Goal: Register for event/course

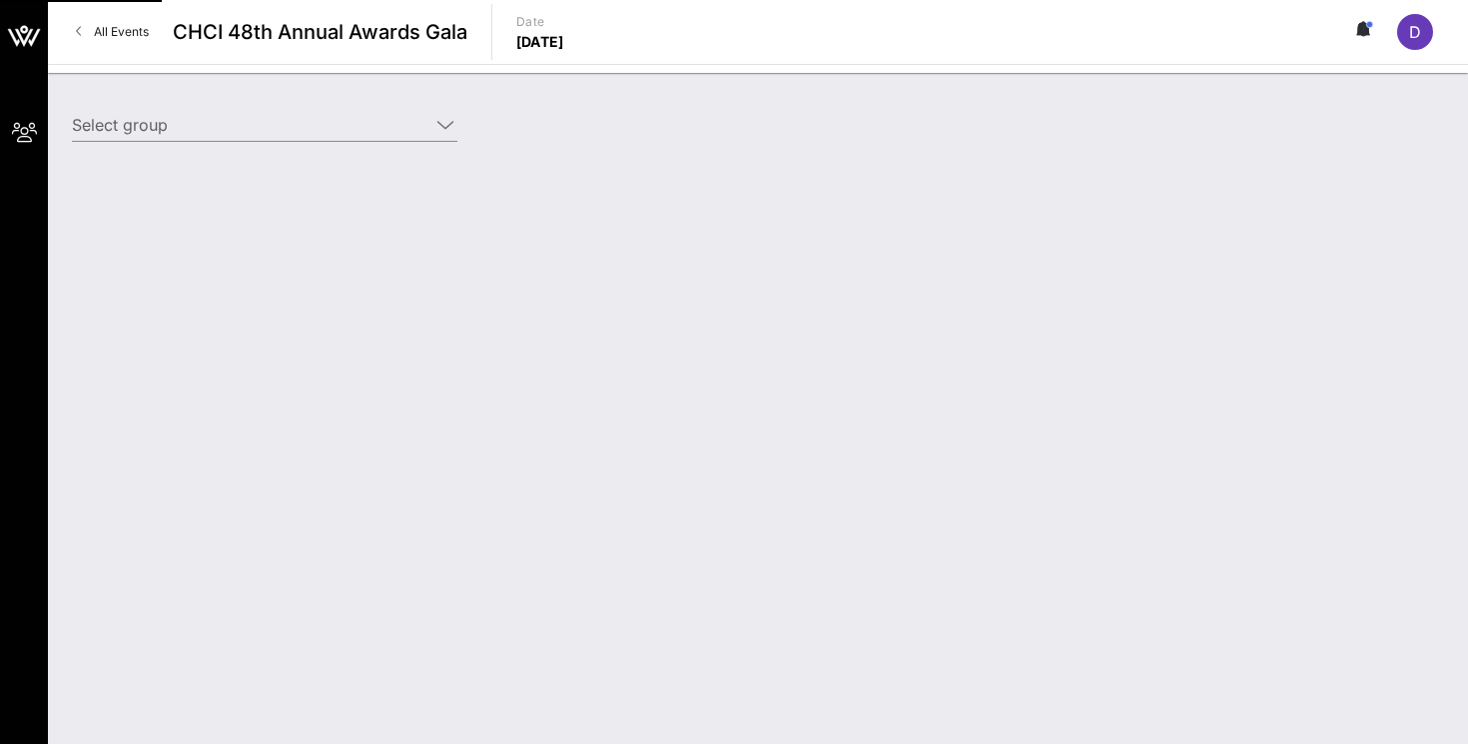
type input "Warner Bros. Discovery (Warner Bros. Discovery) [[PERSON_NAME], [PERSON_NAME][E…"
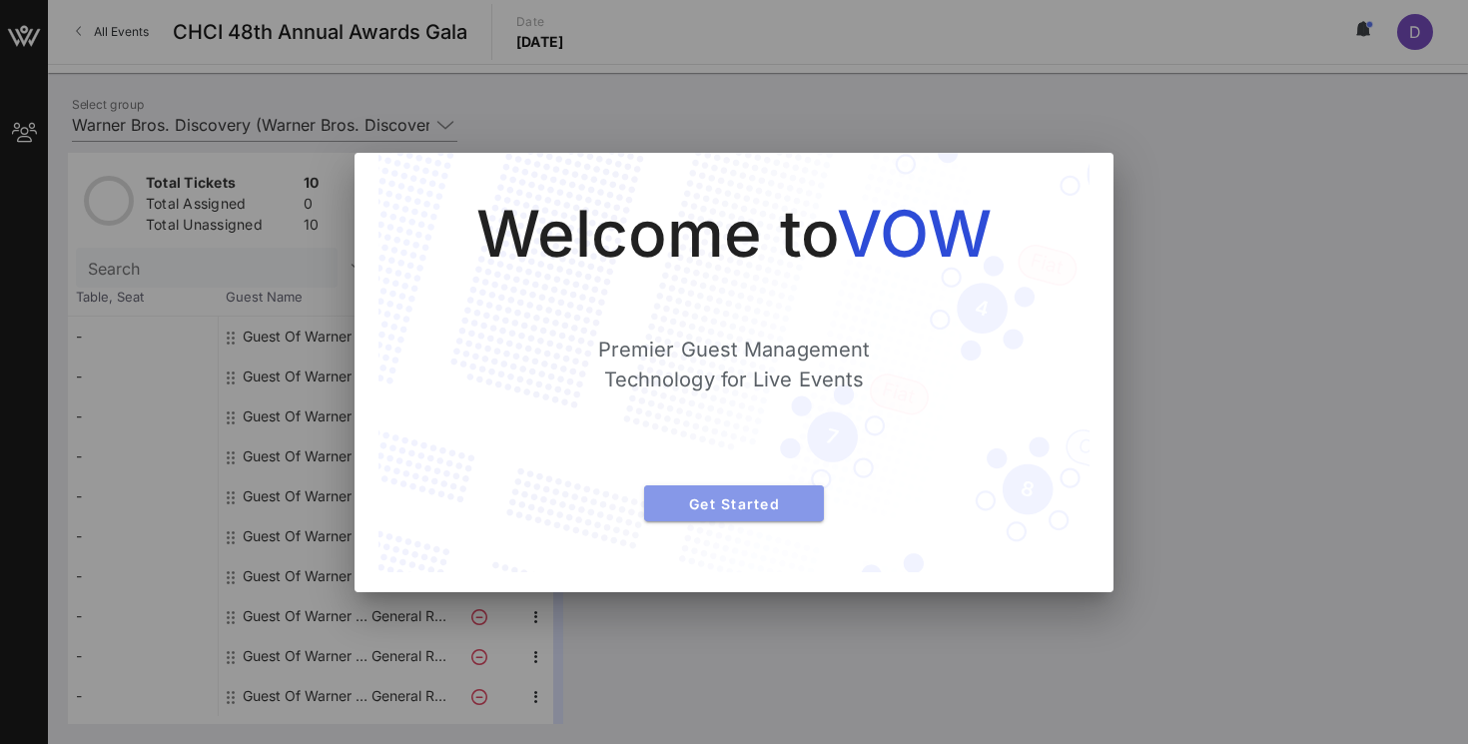
click at [745, 504] on span "Get Started" at bounding box center [734, 503] width 148 height 17
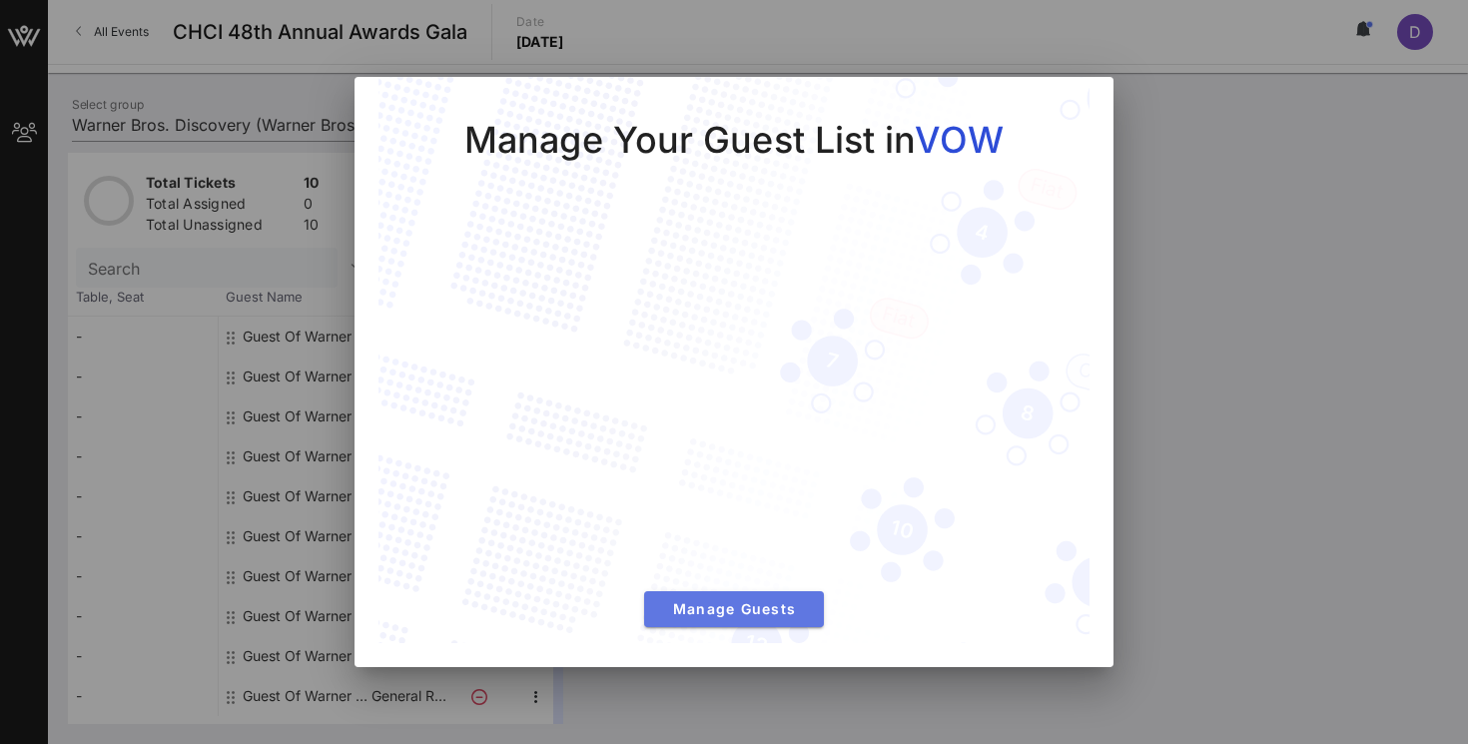
click at [754, 614] on span "Manage Guests" at bounding box center [734, 608] width 148 height 17
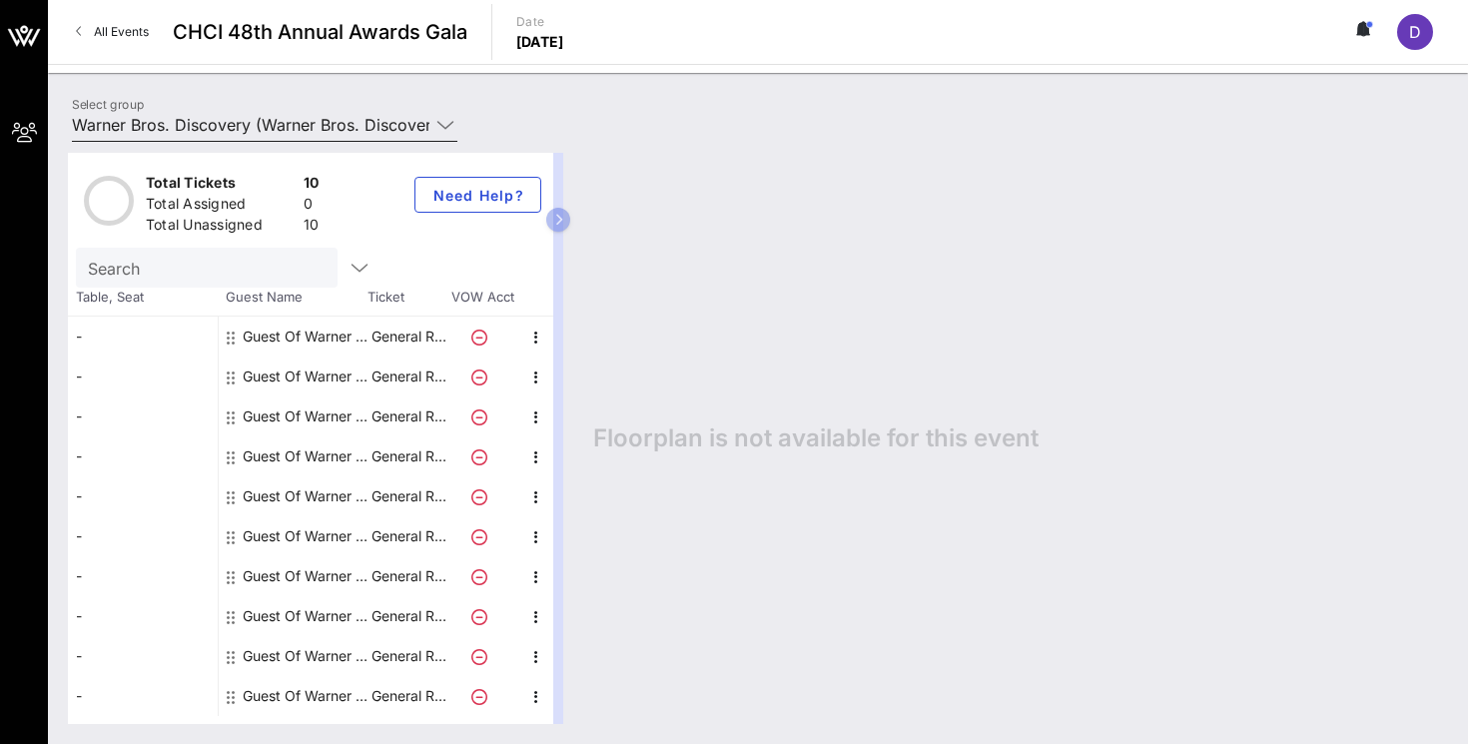
click at [451, 127] on icon at bounding box center [445, 125] width 18 height 24
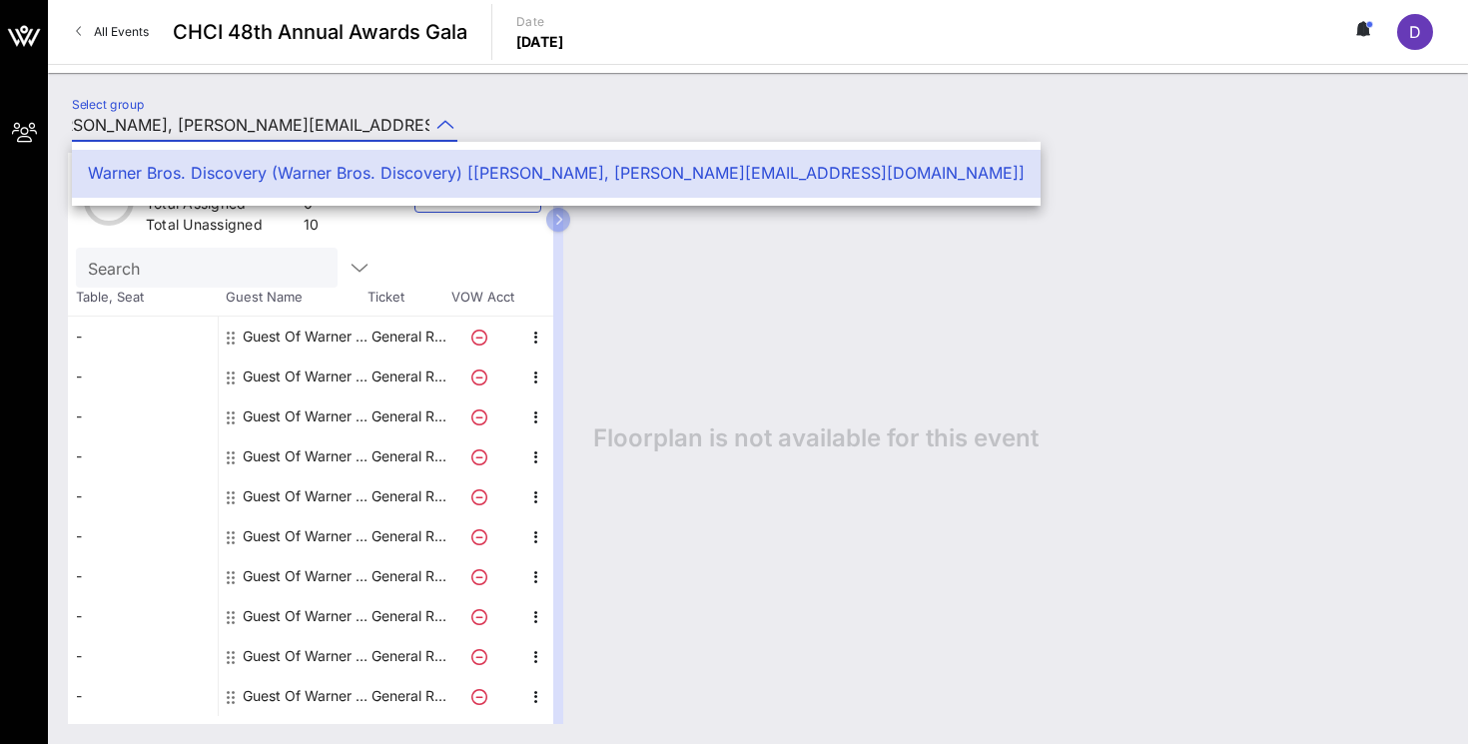
click at [442, 124] on icon at bounding box center [445, 125] width 18 height 24
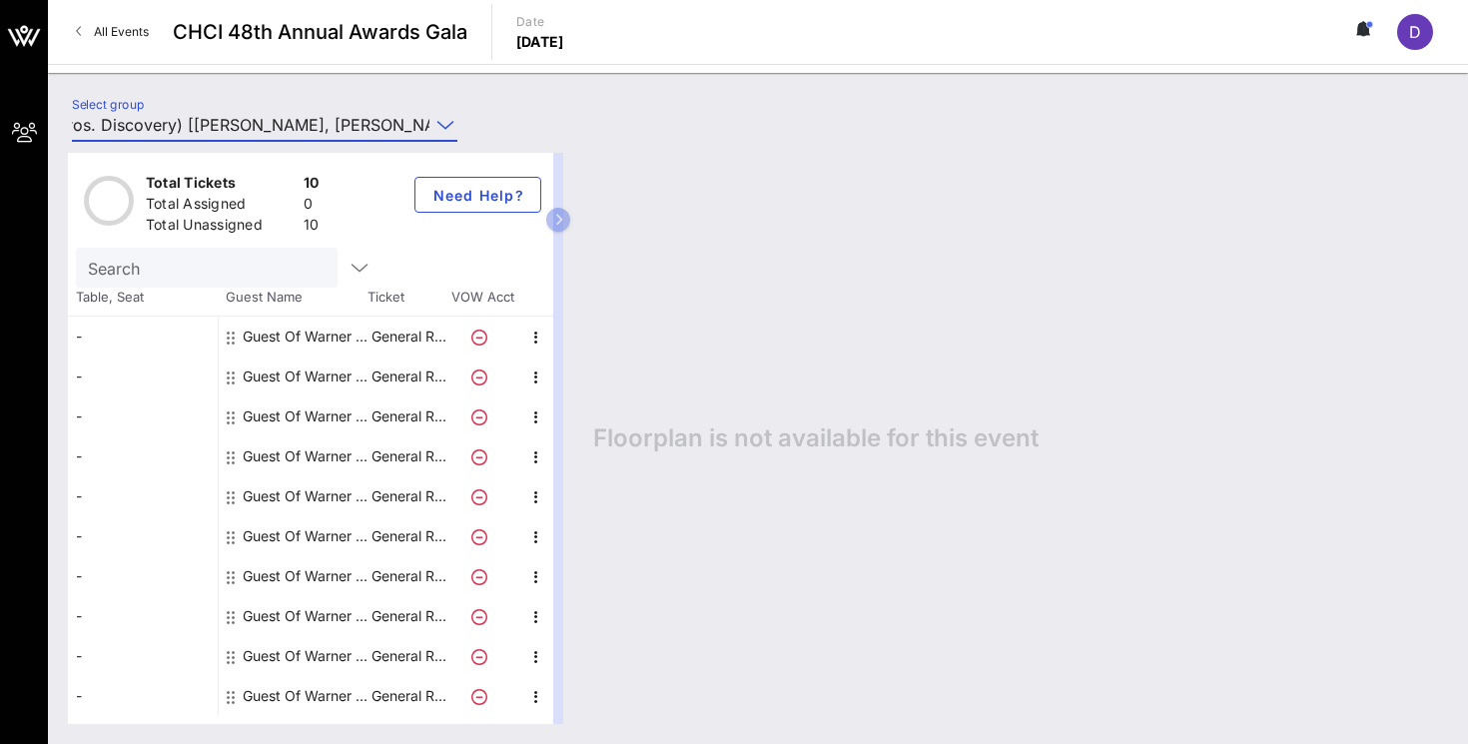
scroll to position [0, 243]
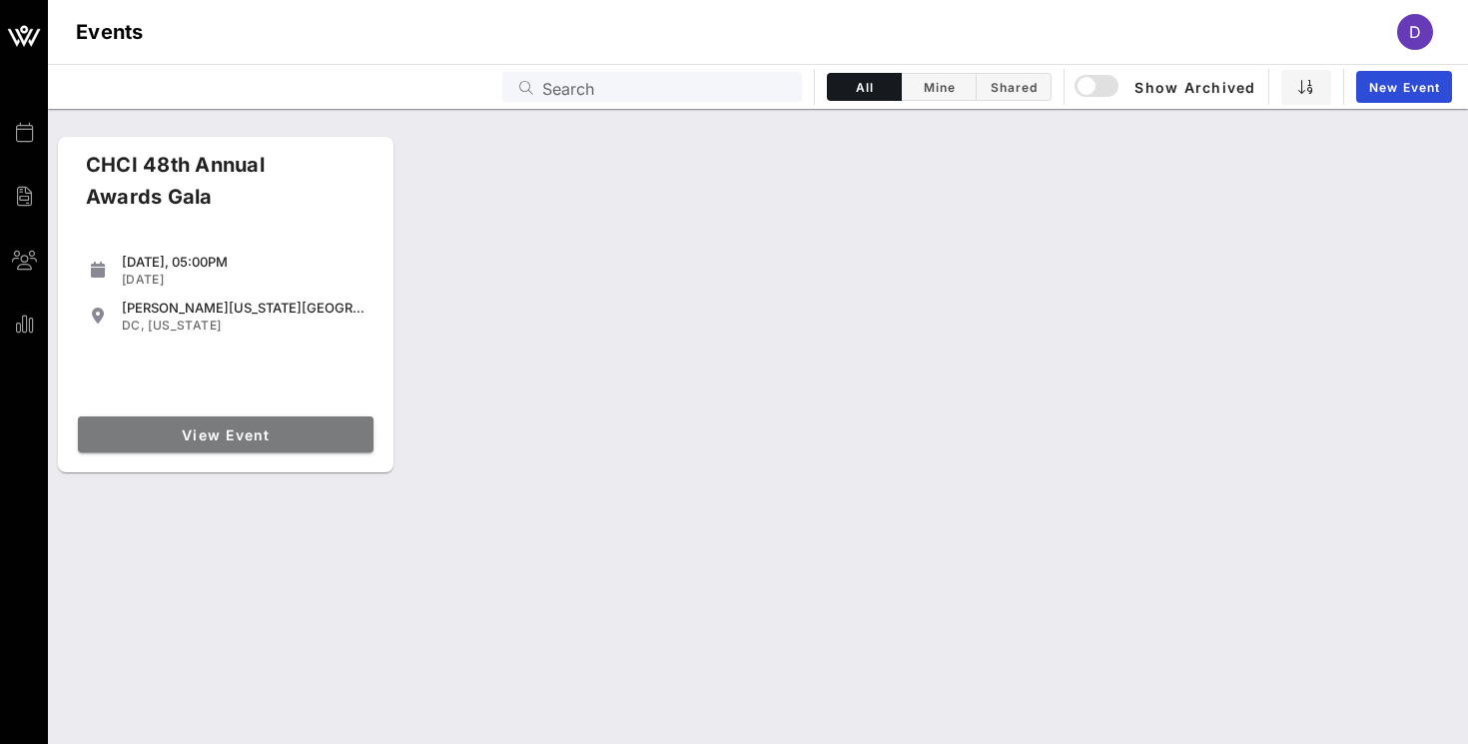
click at [204, 442] on span "View Event" at bounding box center [226, 434] width 280 height 17
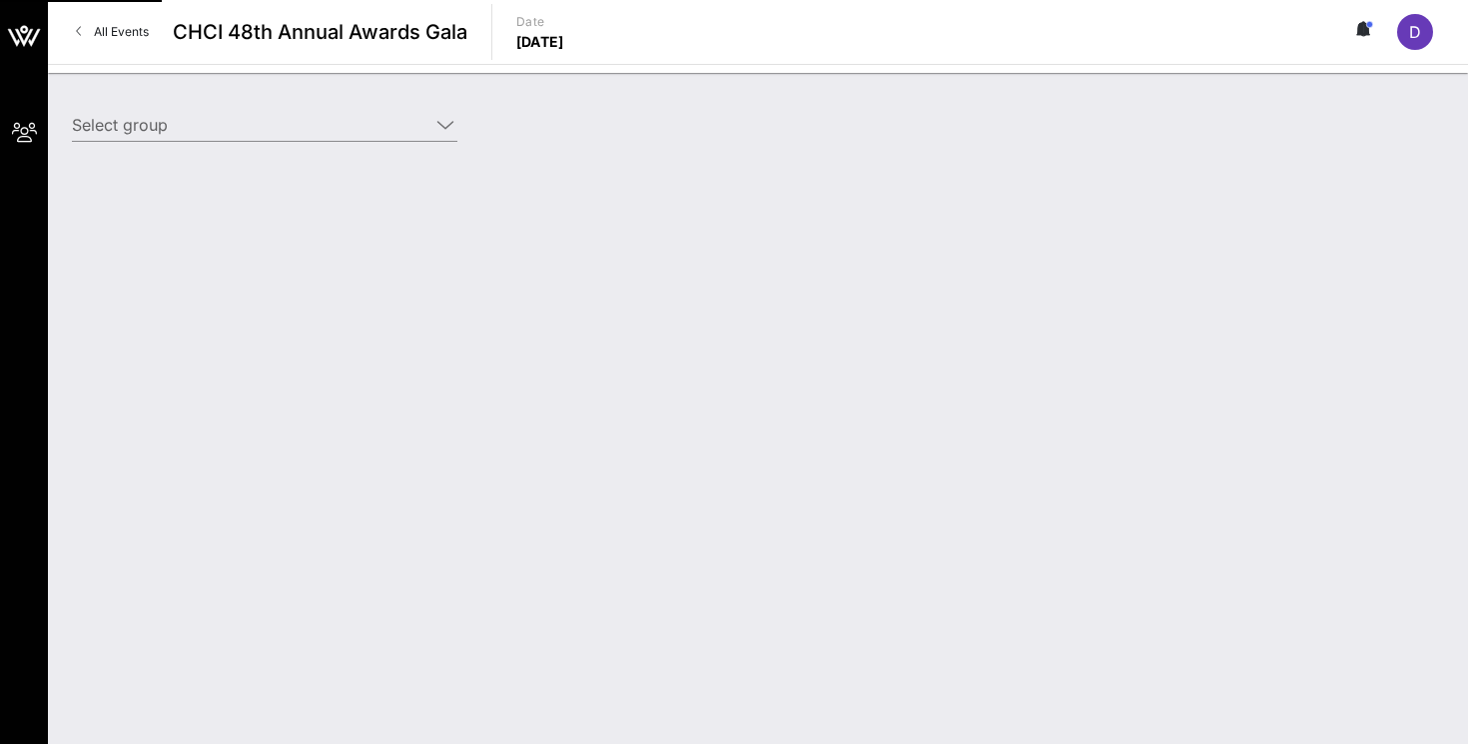
type input "Warner Bros. Discovery (Warner Bros. Discovery) [[PERSON_NAME], [PERSON_NAME][E…"
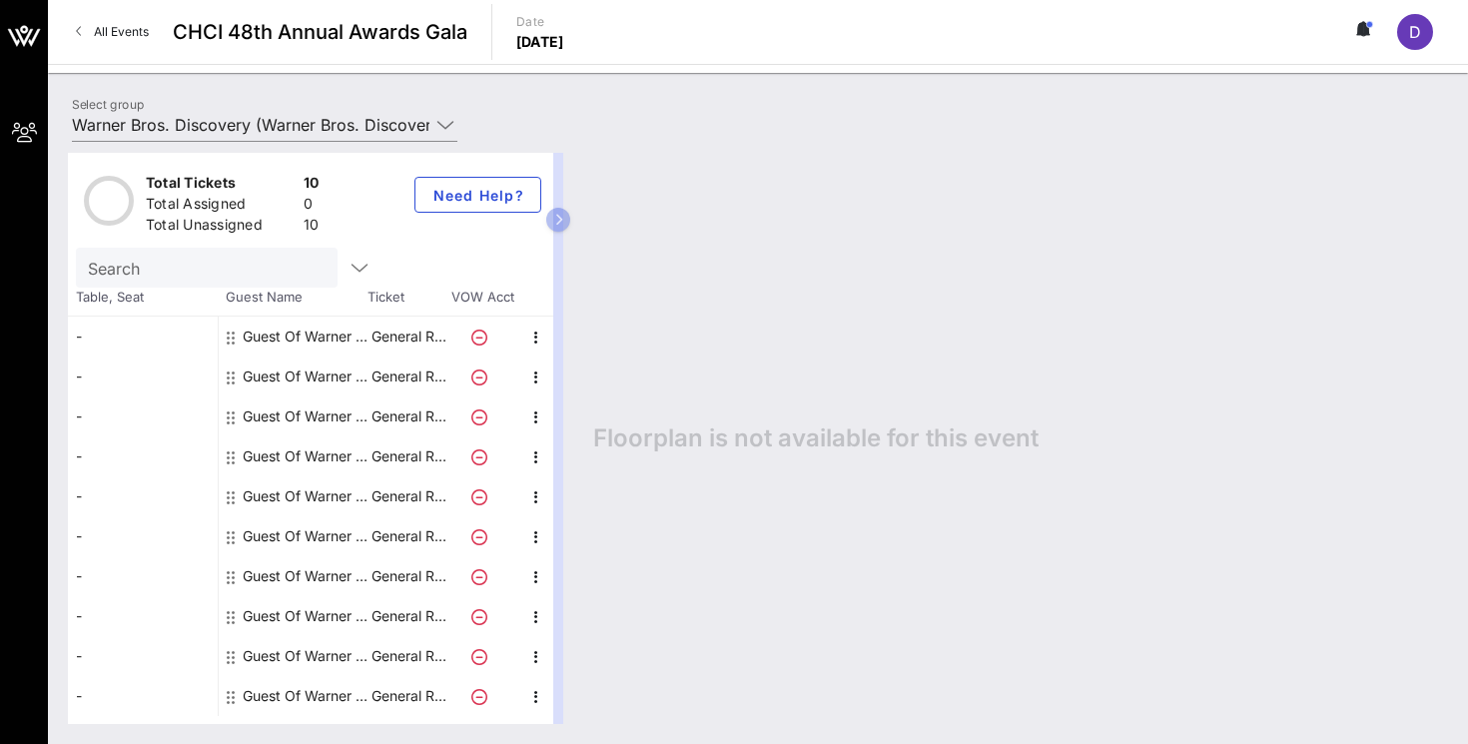
click at [443, 133] on div "Total Tickets 10 Total Assigned 0 Total Unassigned 10 Need Help? Search Table, …" at bounding box center [758, 438] width 1420 height 611
click at [444, 130] on icon at bounding box center [445, 125] width 18 height 24
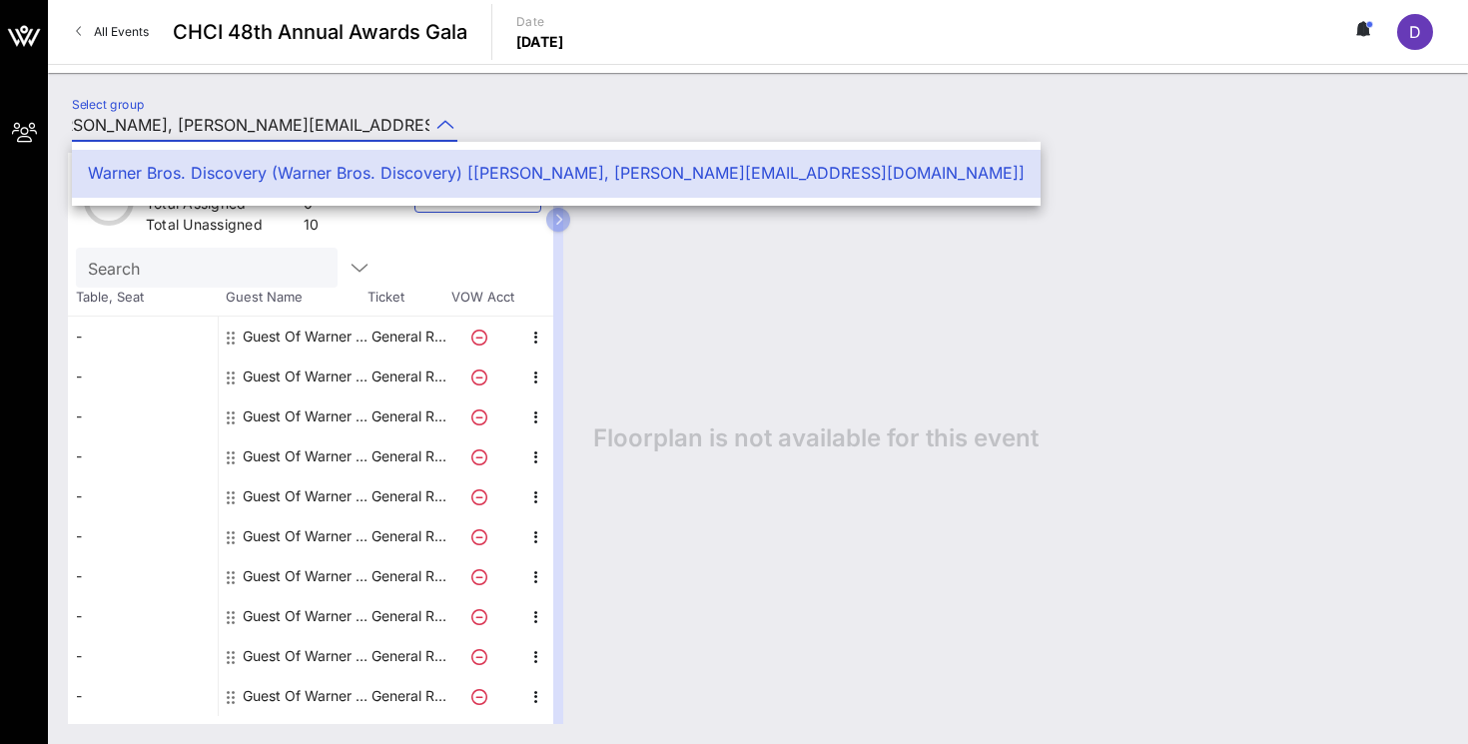
click at [546, 108] on div "Select group Warner Bros. Discovery (Warner Bros. Discovery) [[PERSON_NAME], [P…" at bounding box center [758, 128] width 1396 height 70
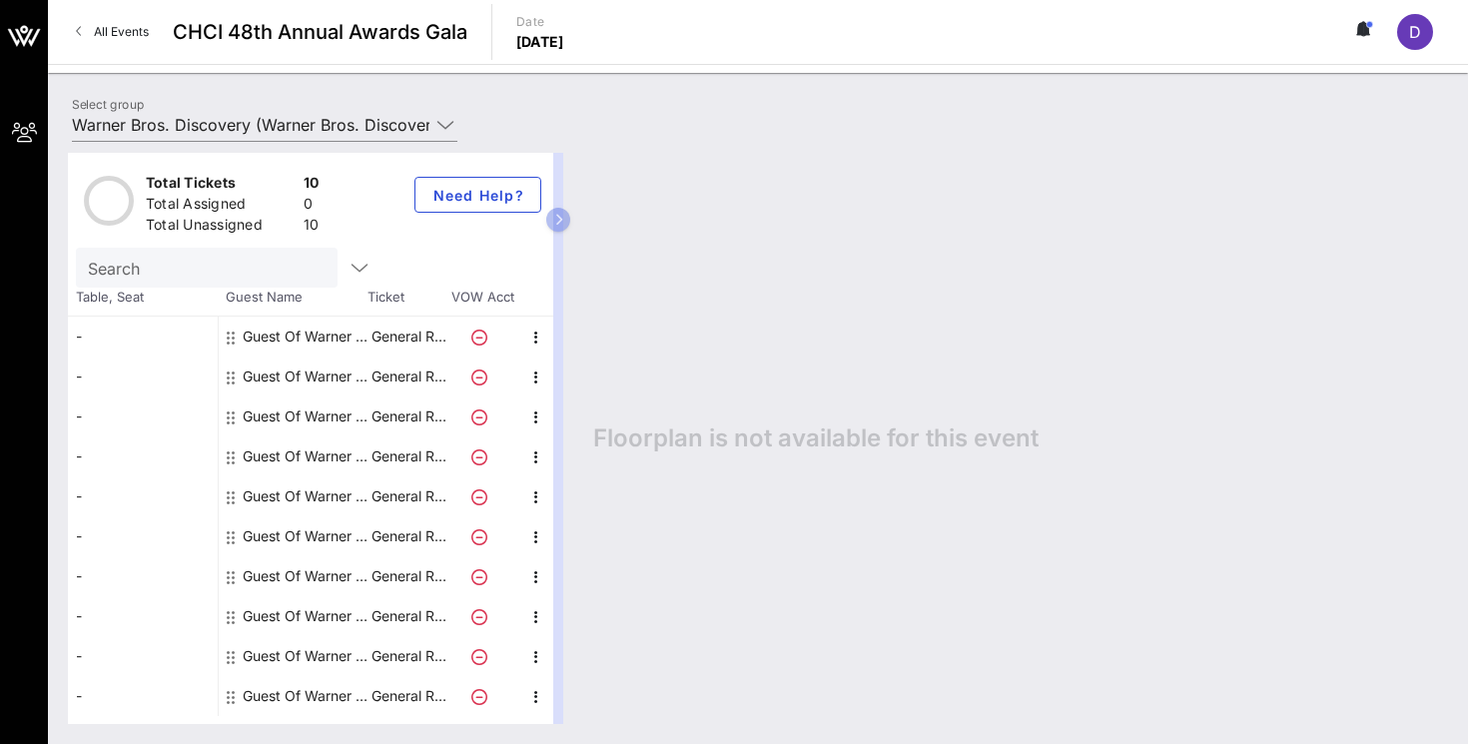
click at [105, 25] on span "All Events" at bounding box center [121, 31] width 55 height 15
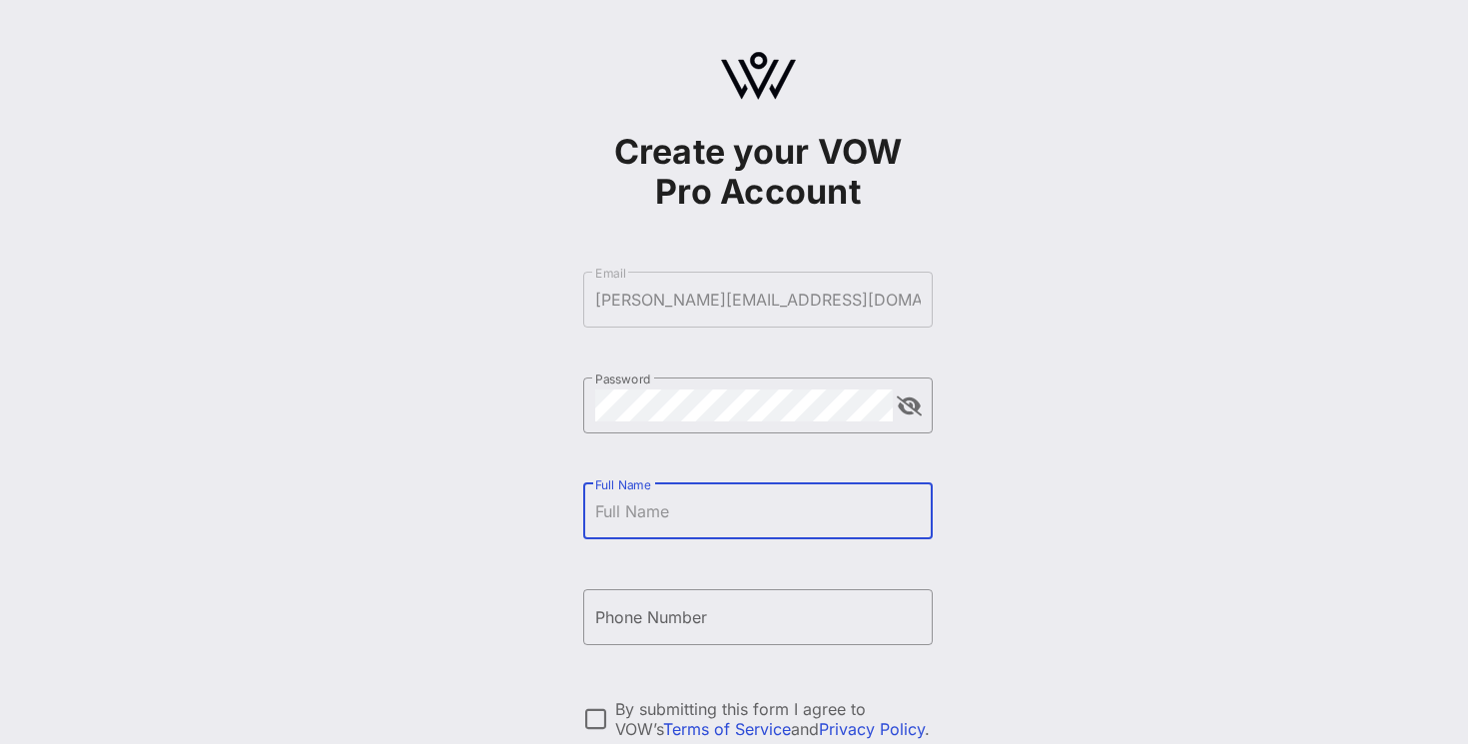
click at [712, 509] on input "Full Name" at bounding box center [758, 511] width 326 height 32
type input "Diana Fernandez"
click at [672, 617] on input "Phone Number" at bounding box center [758, 617] width 326 height 32
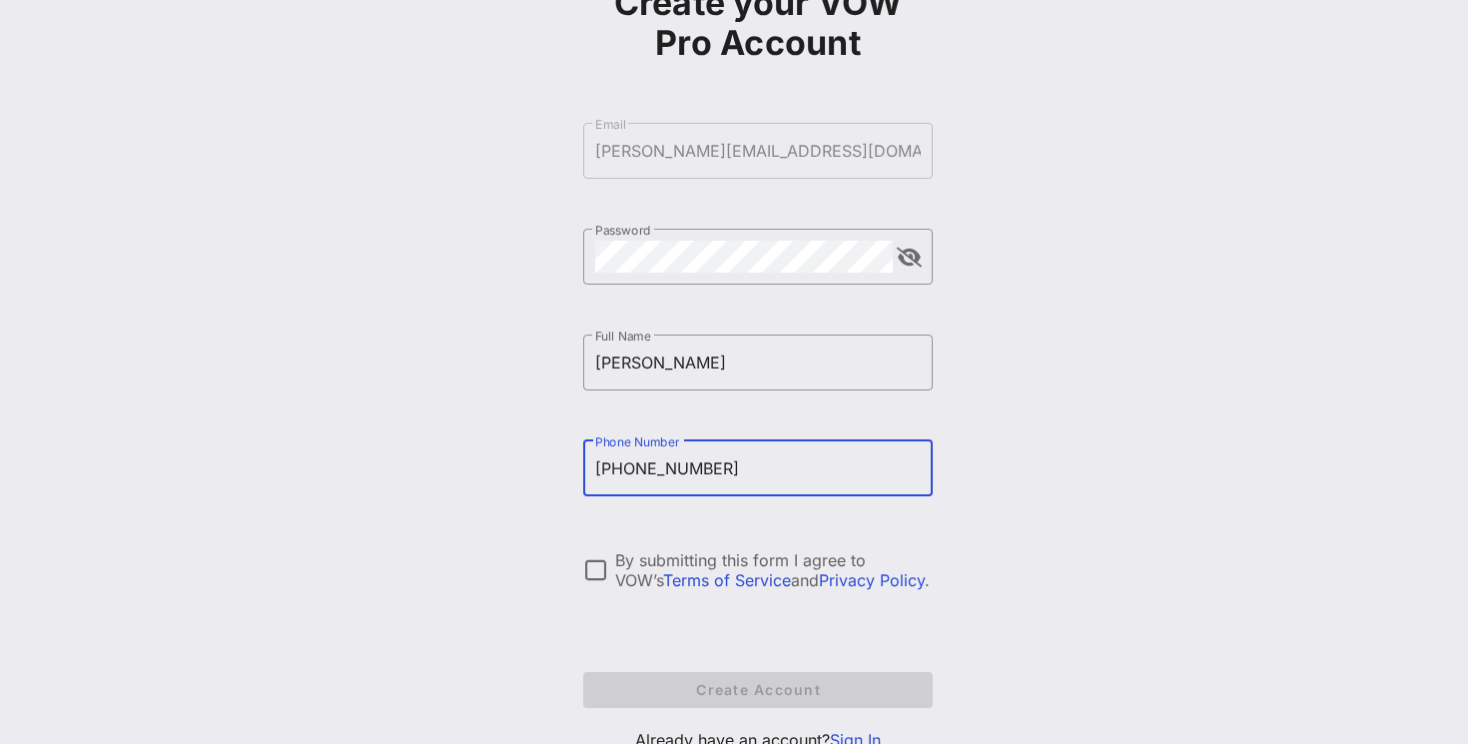
scroll to position [174, 0]
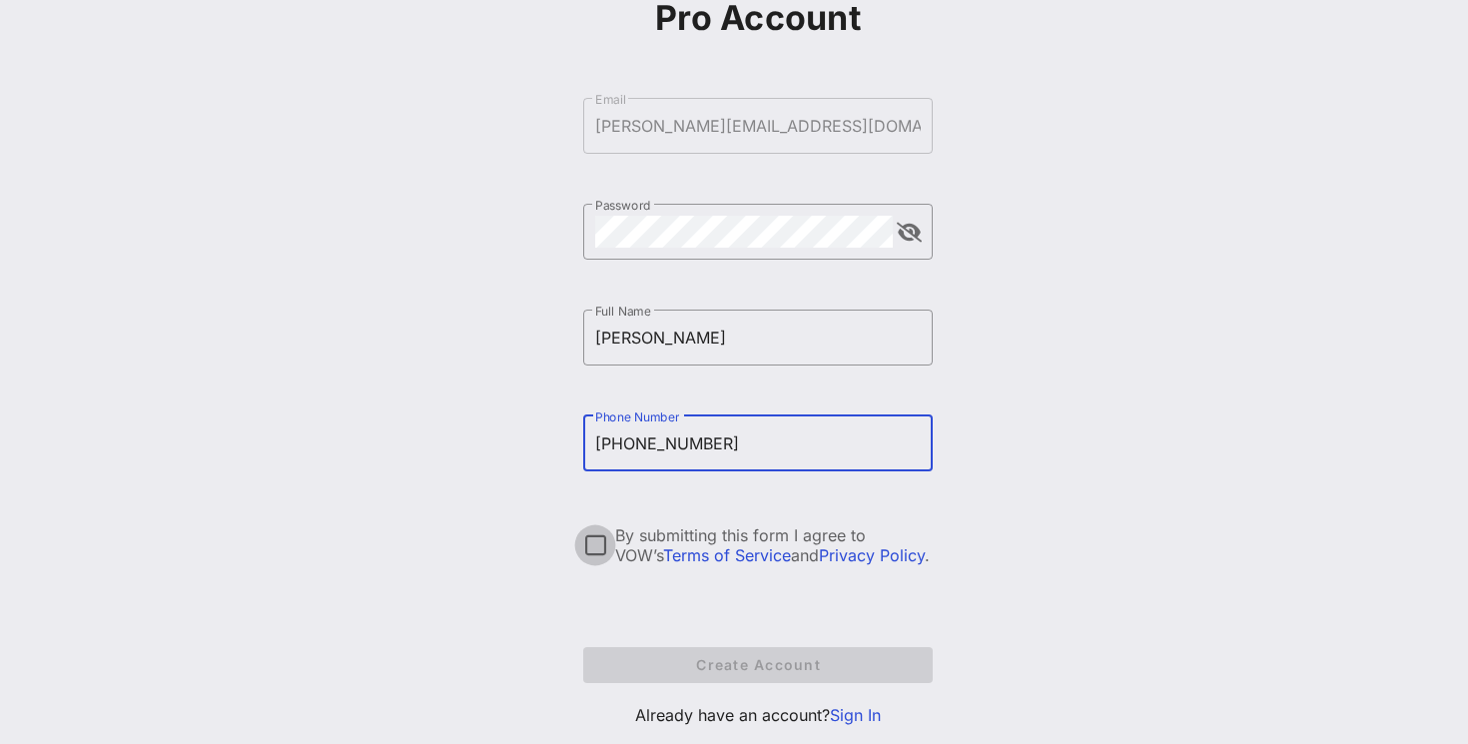
type input "+19493954901"
click at [590, 545] on div at bounding box center [595, 545] width 34 height 34
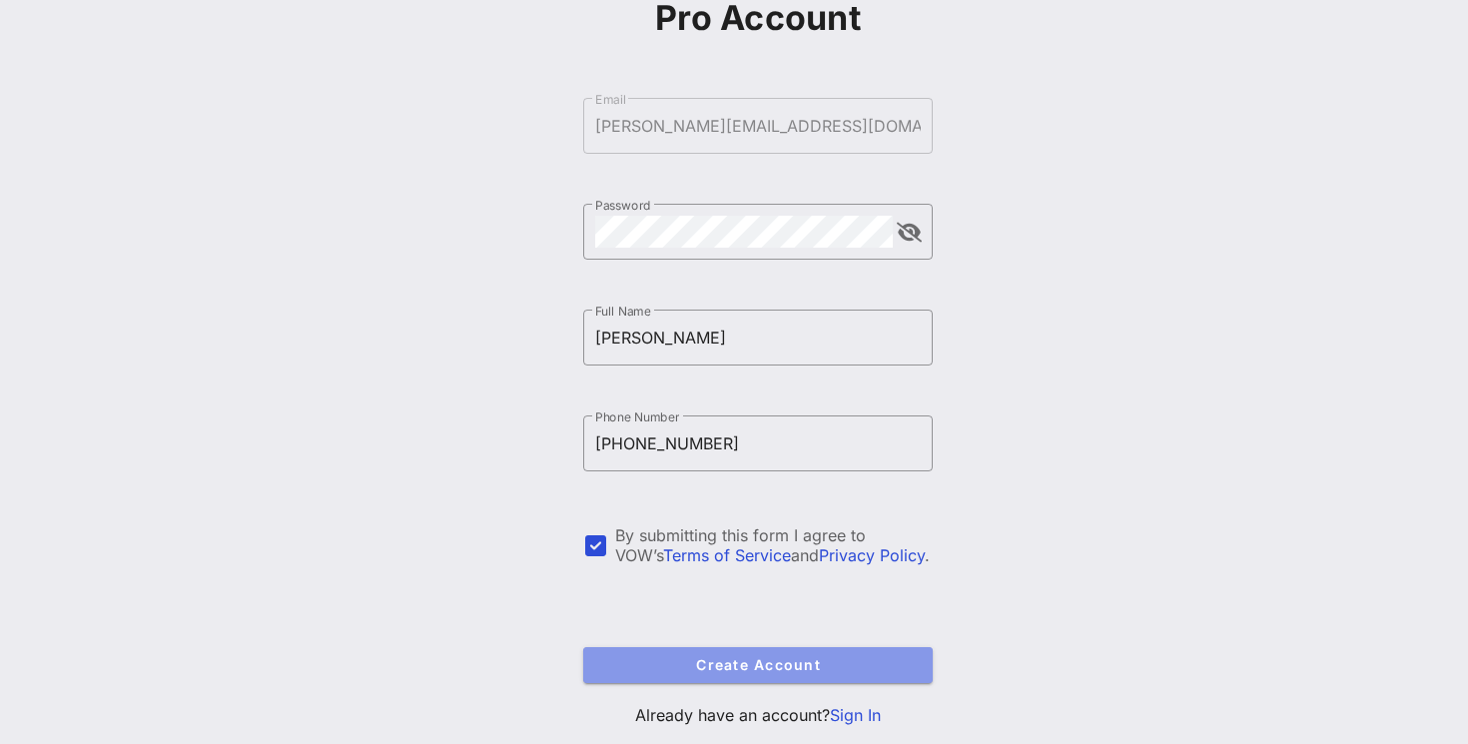
click at [715, 647] on button "Create Account" at bounding box center [757, 665] width 349 height 36
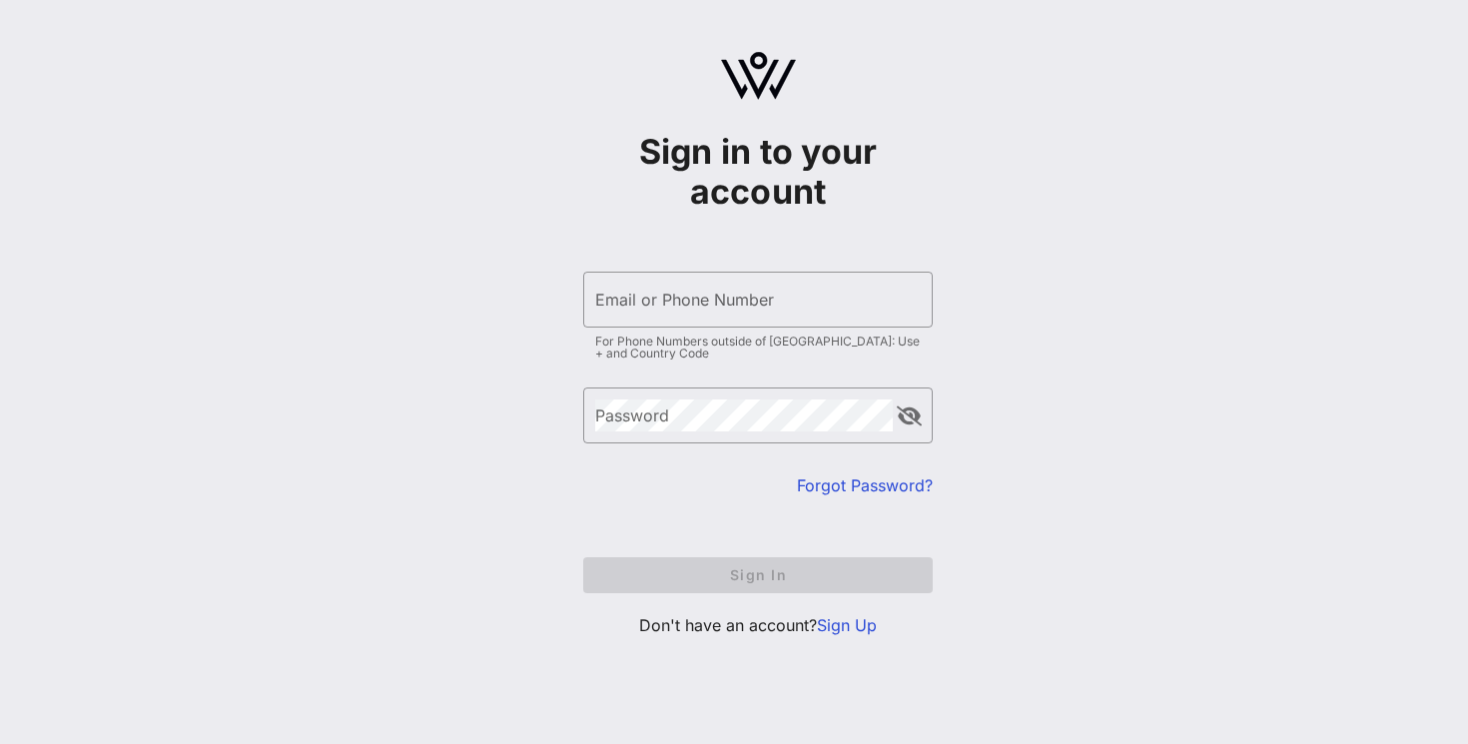
type input "diana@intersectpublicaffairs.com"
click at [759, 472] on div "​ Password" at bounding box center [757, 430] width 349 height 86
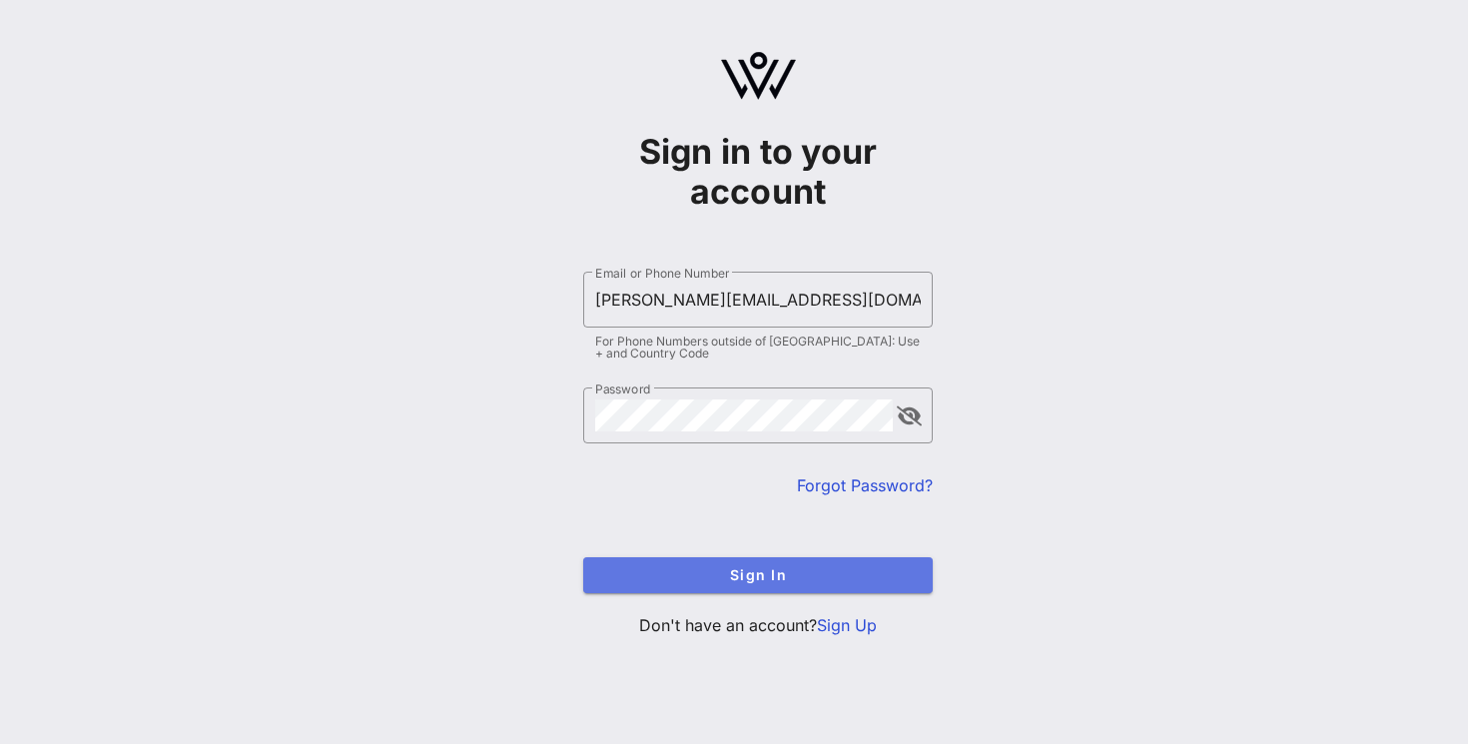
click at [769, 582] on span "Sign In" at bounding box center [758, 574] width 318 height 17
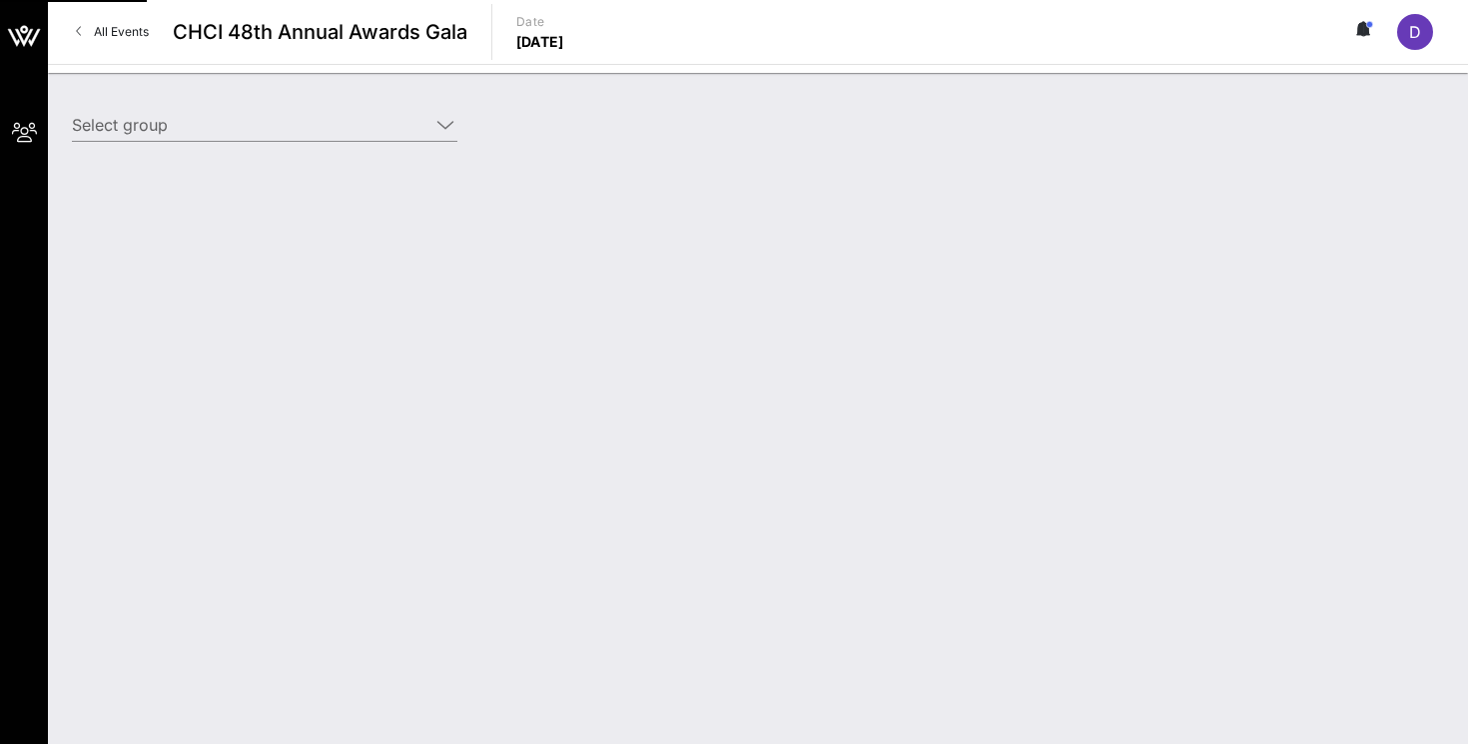
type input "Warner Bros. Discovery (Warner Bros. Discovery) [Diana Fernandez, diana@interse…"
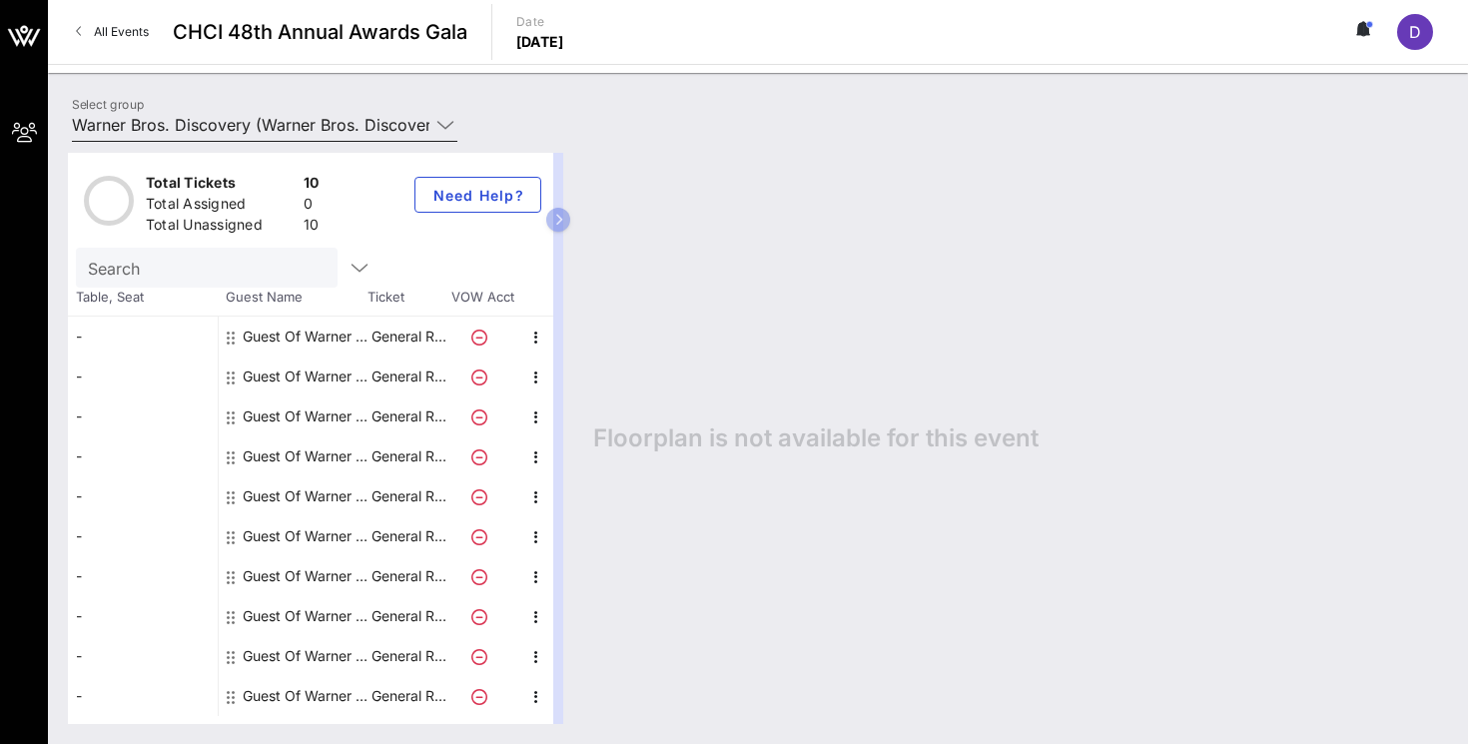
click at [446, 120] on icon at bounding box center [445, 125] width 18 height 24
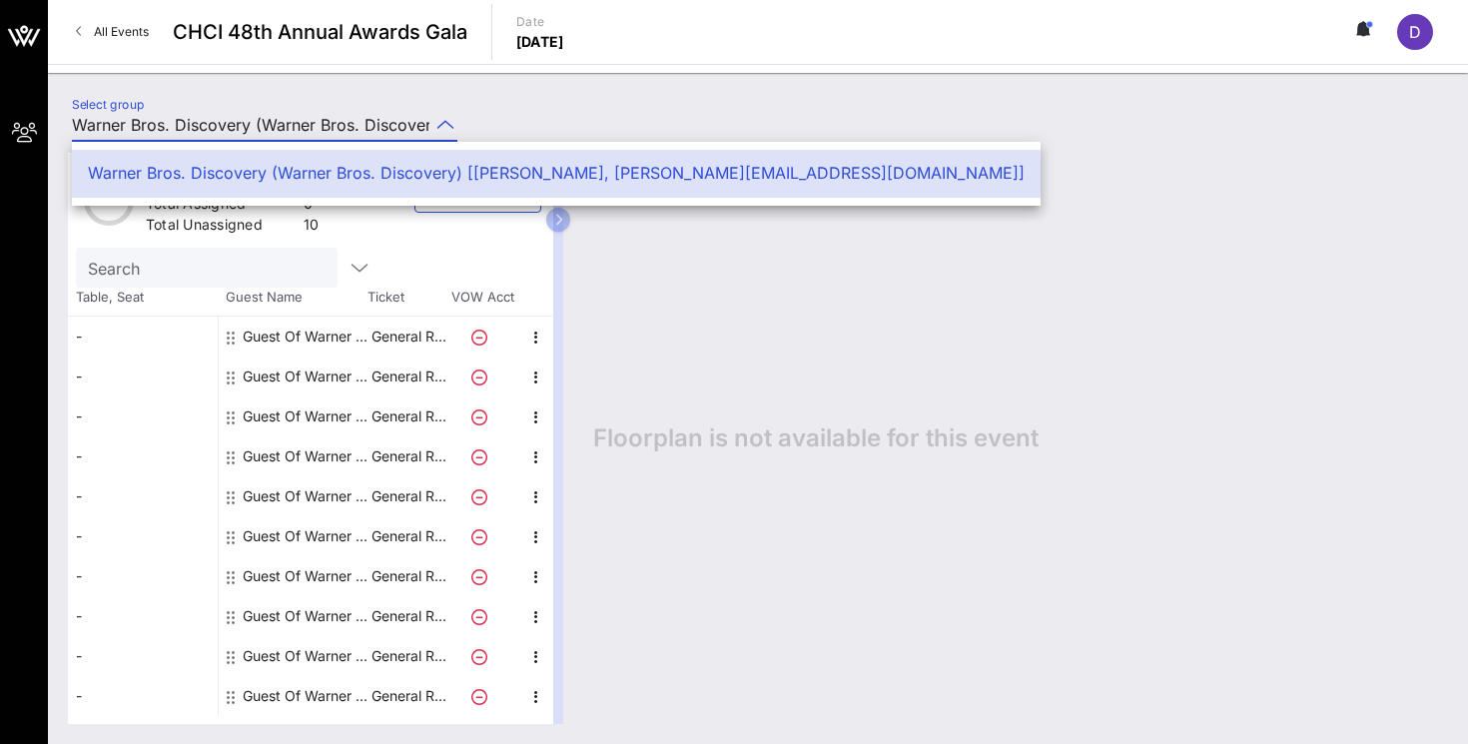
scroll to position [0, 420]
click at [510, 119] on div "Select group Warner Bros. Discovery (Warner Bros. Discovery) [Diana Fernandez, …" at bounding box center [758, 128] width 1396 height 70
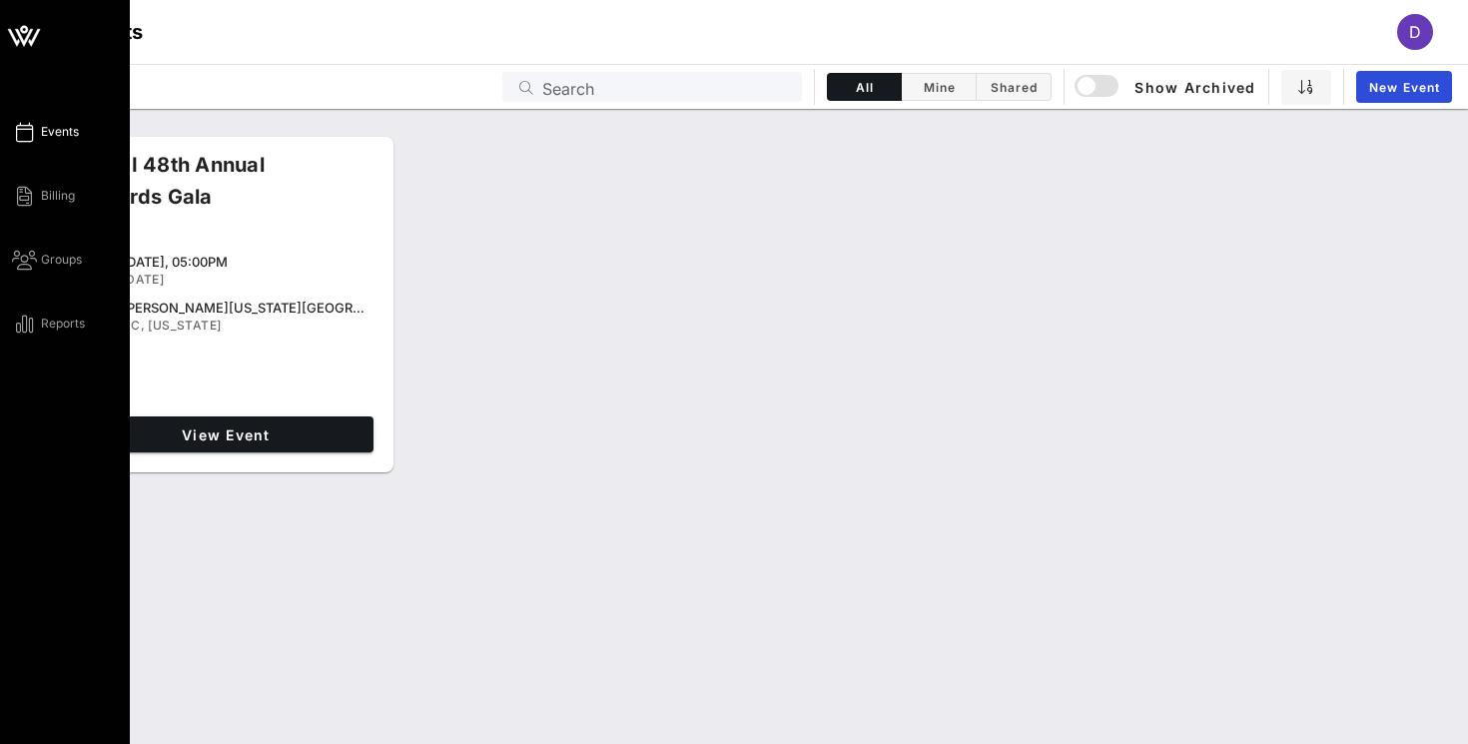
click at [52, 129] on span "Events" at bounding box center [60, 132] width 38 height 18
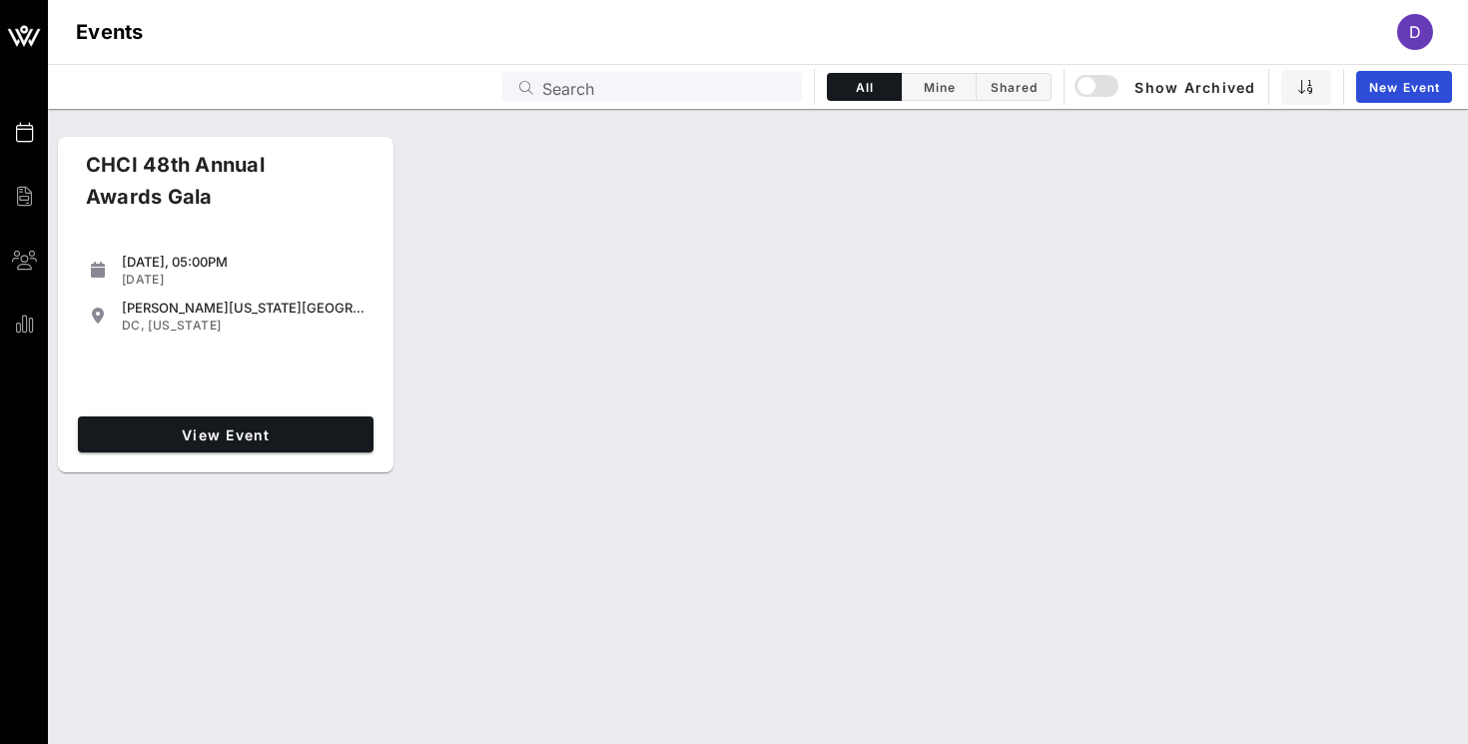
click at [547, 383] on div "CHCI 48th Annual Awards Gala Thursday, 05:00PM Sep 18, 2025 Walter E. Washingto…" at bounding box center [758, 305] width 1420 height 352
click at [935, 87] on span "Mine" at bounding box center [939, 87] width 50 height 15
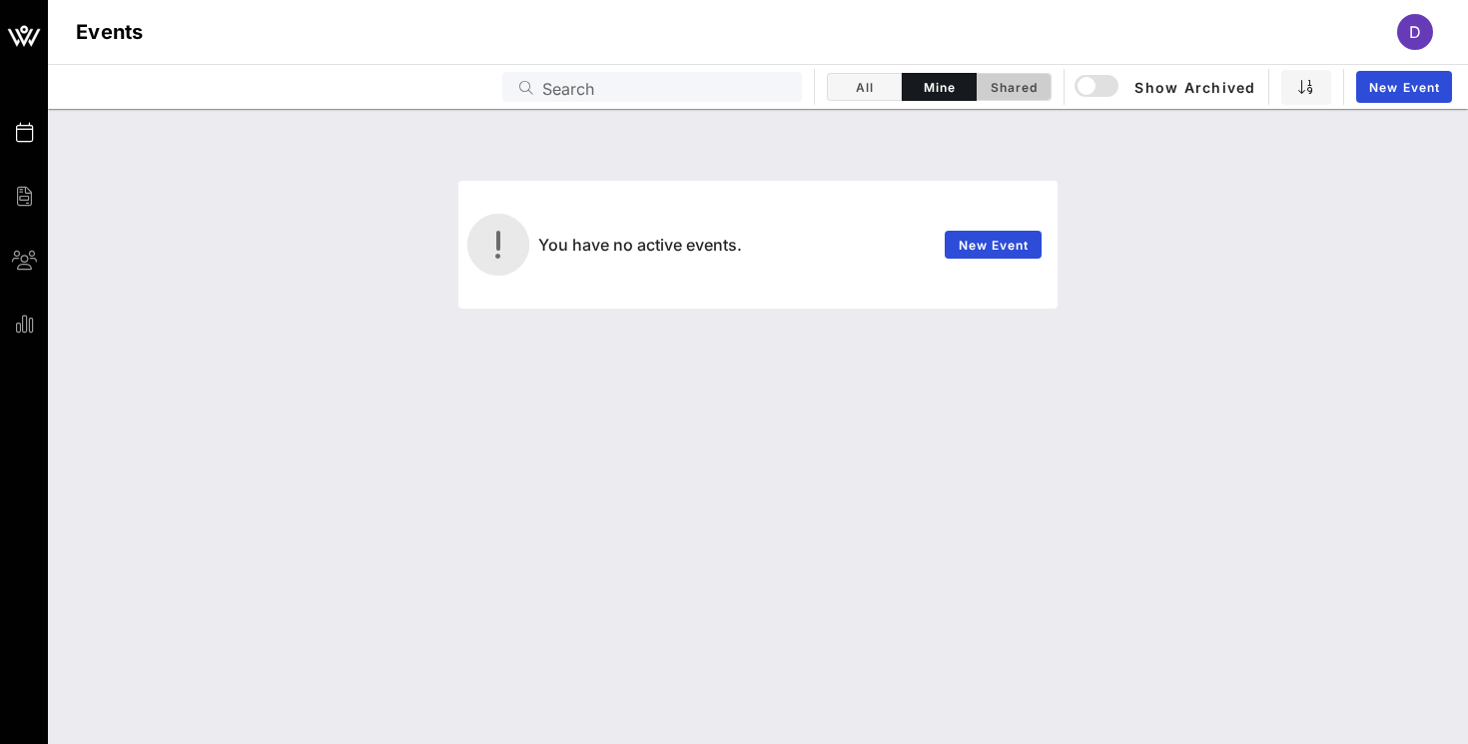
click at [989, 85] on span "Shared" at bounding box center [1014, 87] width 50 height 15
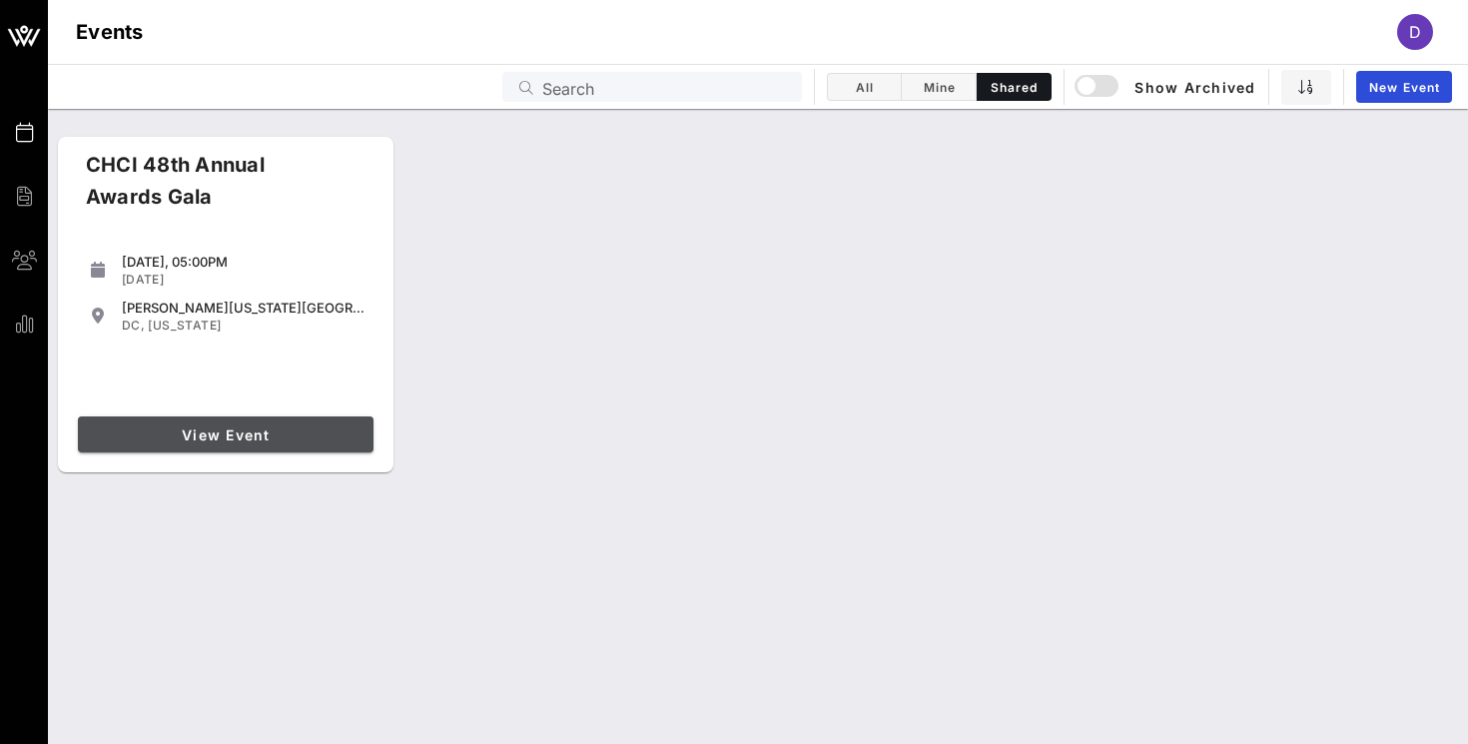
click at [262, 433] on span "View Event" at bounding box center [226, 434] width 280 height 17
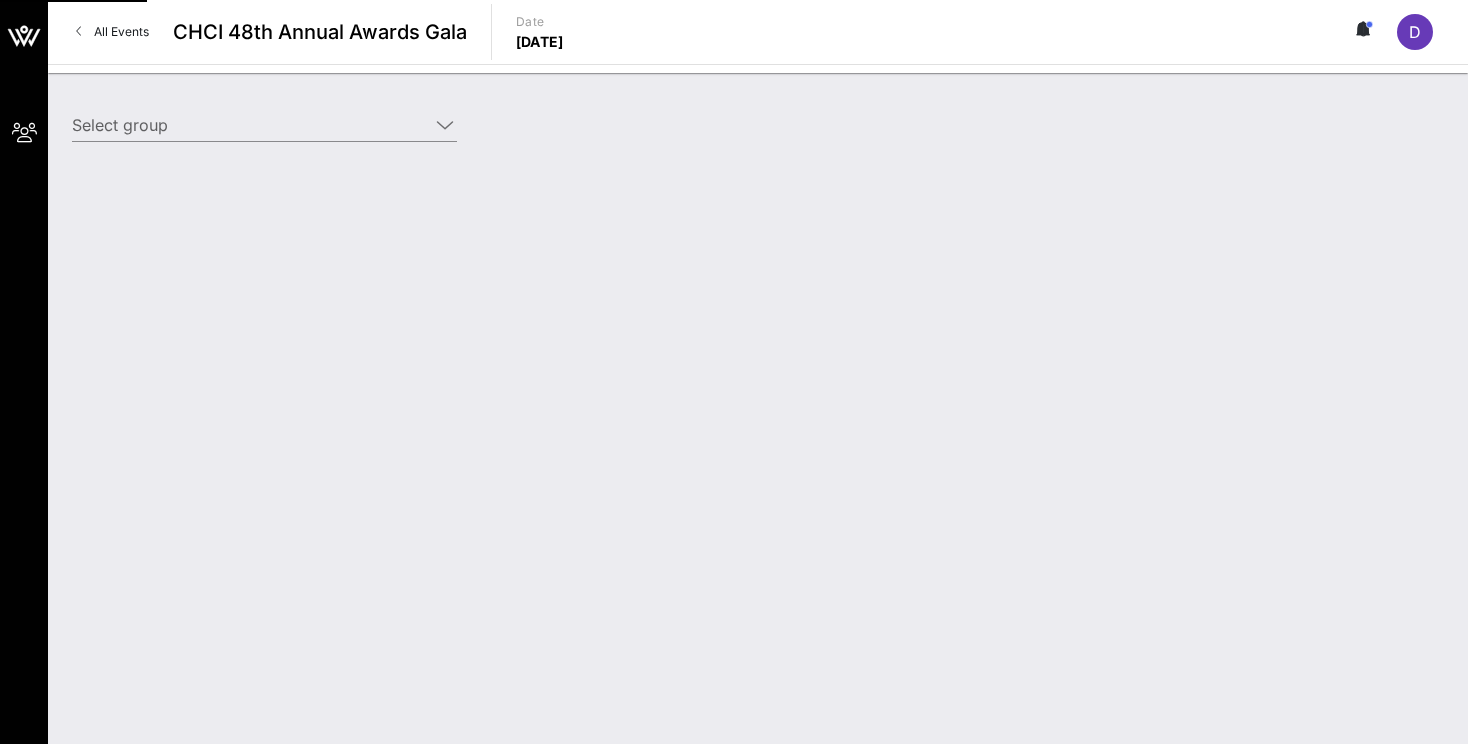
type input "Warner Bros. Discovery (Warner Bros. Discovery) [Diana Fernandez, diana@interse…"
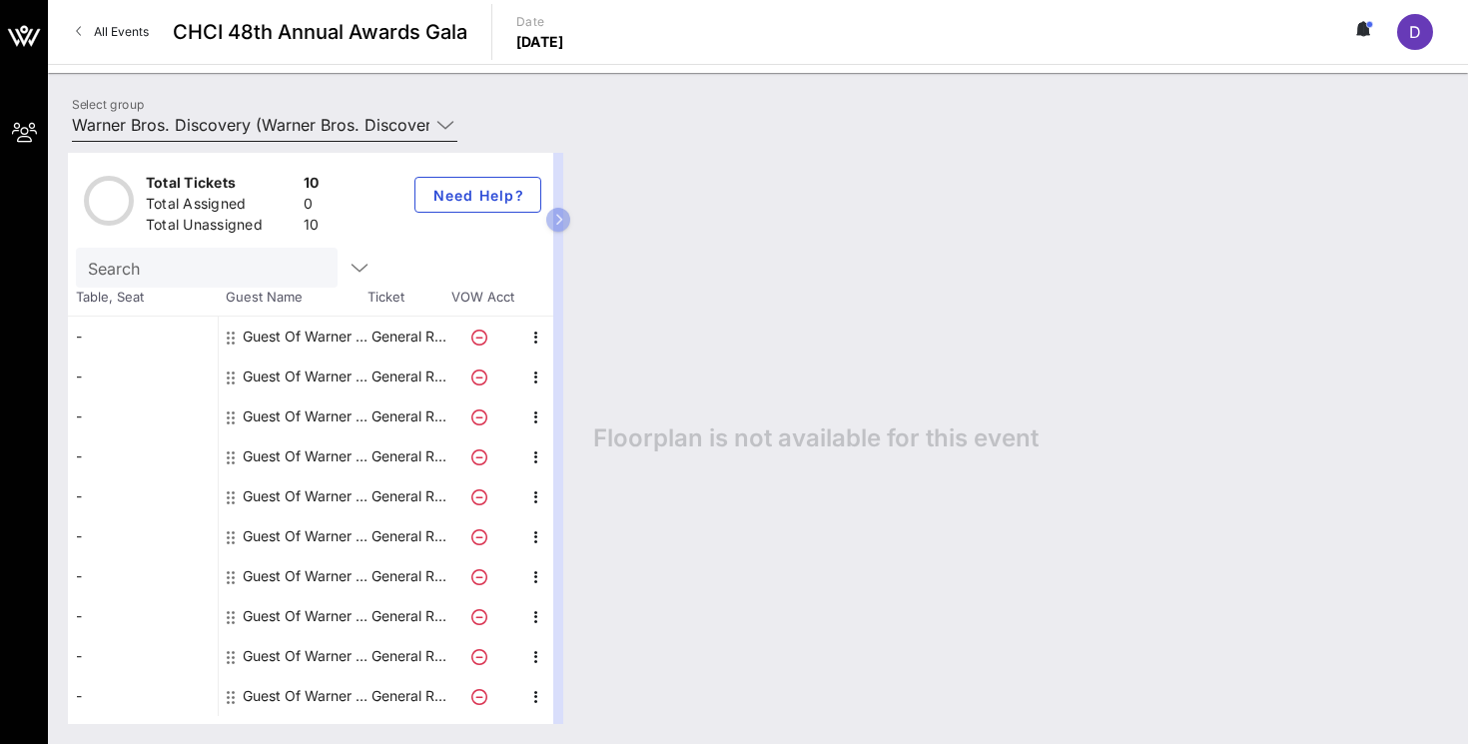
click at [442, 130] on icon at bounding box center [445, 125] width 18 height 24
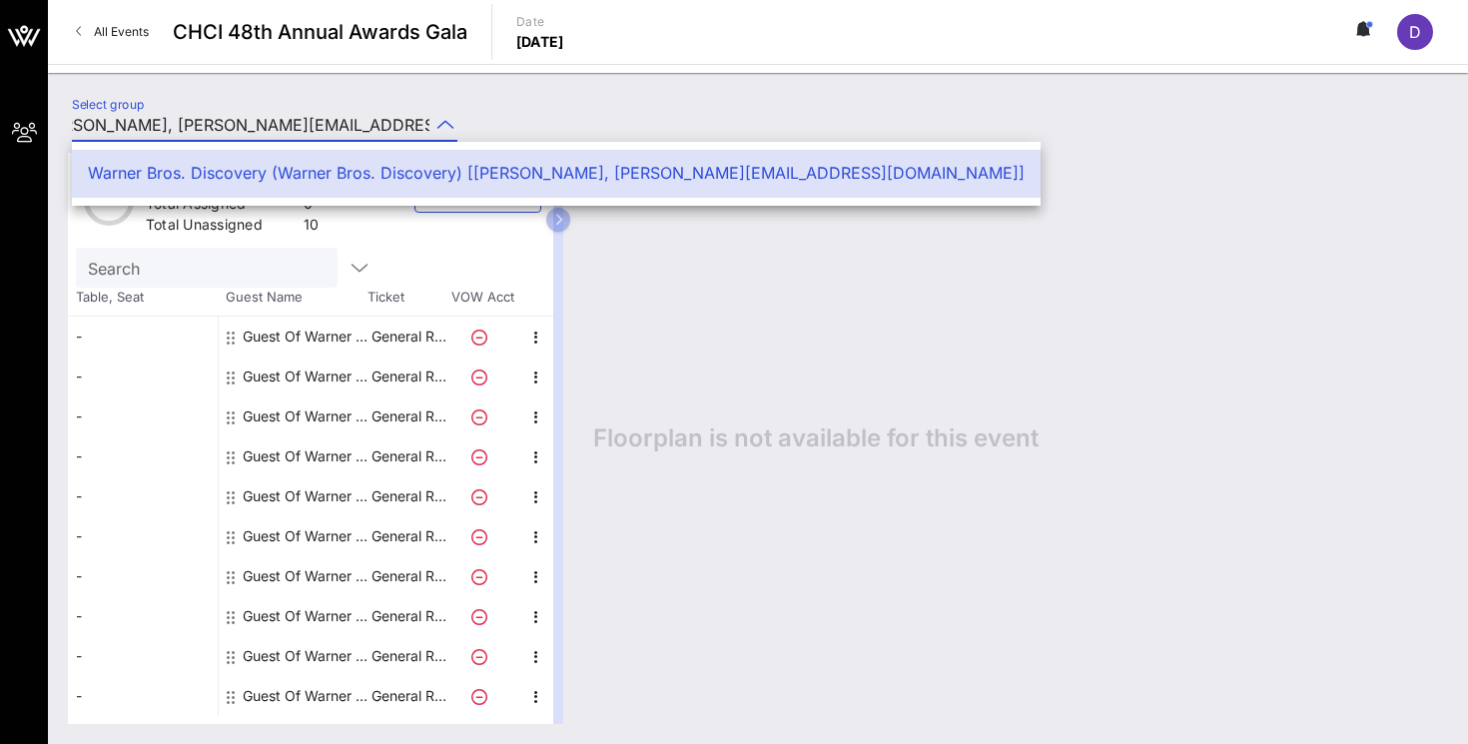
click at [441, 123] on icon at bounding box center [445, 125] width 18 height 24
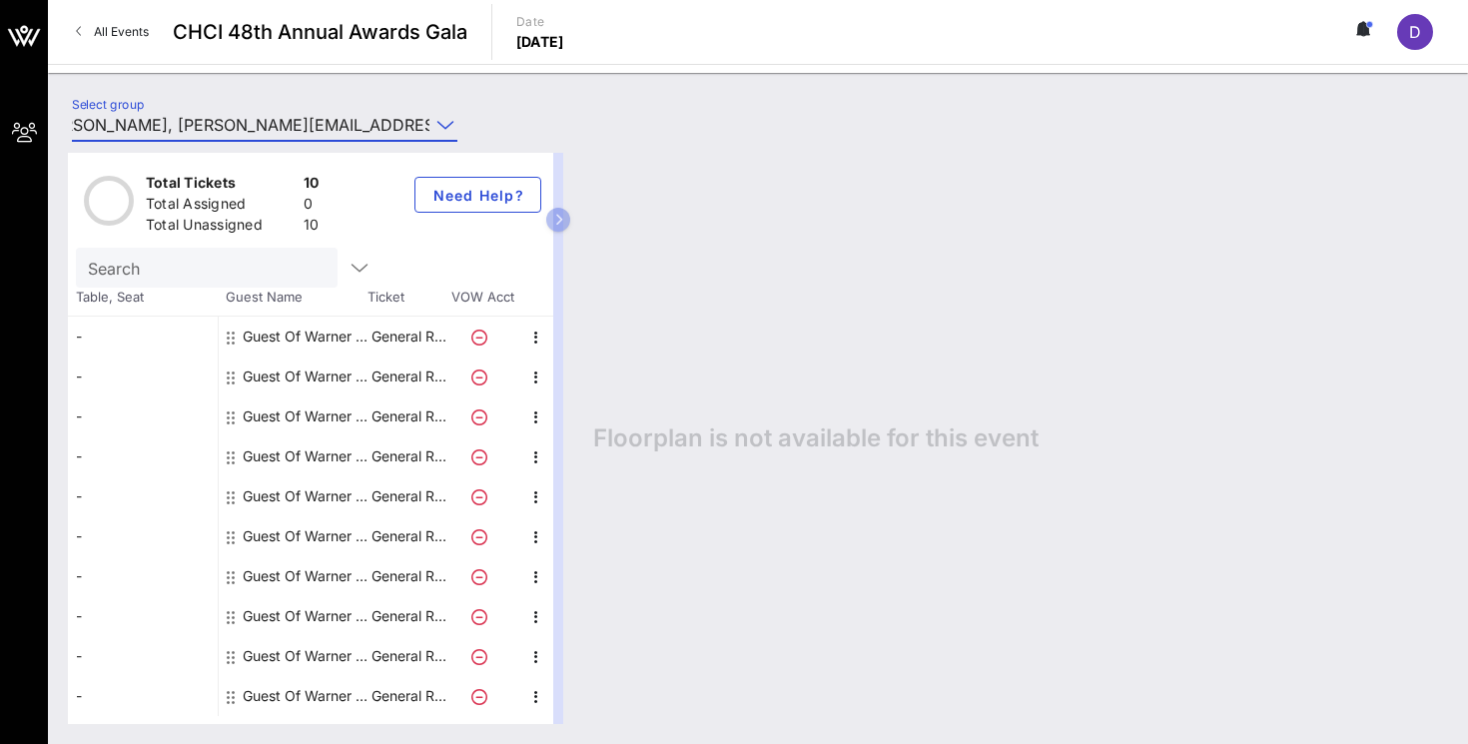
click at [557, 111] on div "Select group Warner Bros. Discovery (Warner Bros. Discovery) [Diana Fernandez, …" at bounding box center [758, 128] width 1396 height 70
click at [119, 34] on span "All Events" at bounding box center [121, 31] width 55 height 15
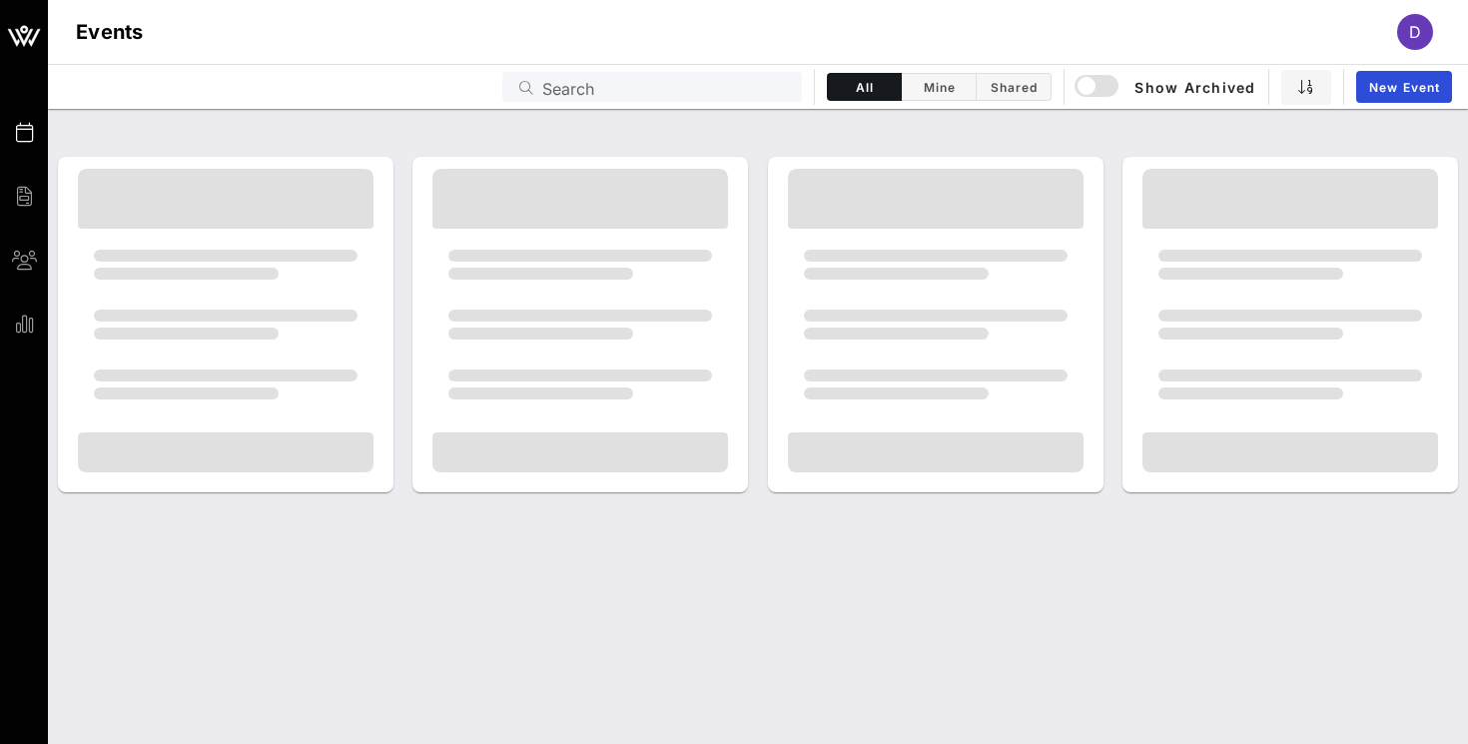
click at [1419, 31] on span "D" at bounding box center [1415, 32] width 12 height 20
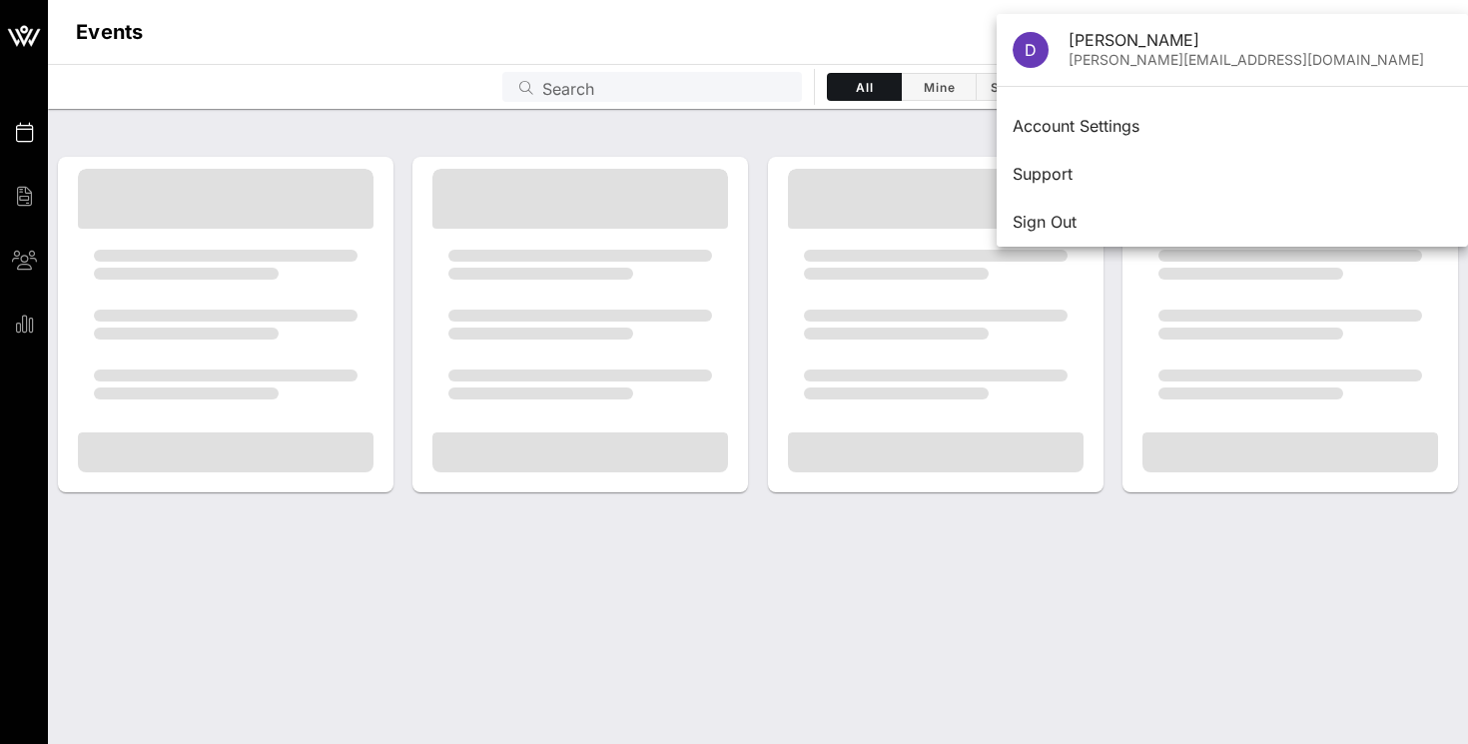
click at [889, 498] on div at bounding box center [758, 325] width 1420 height 392
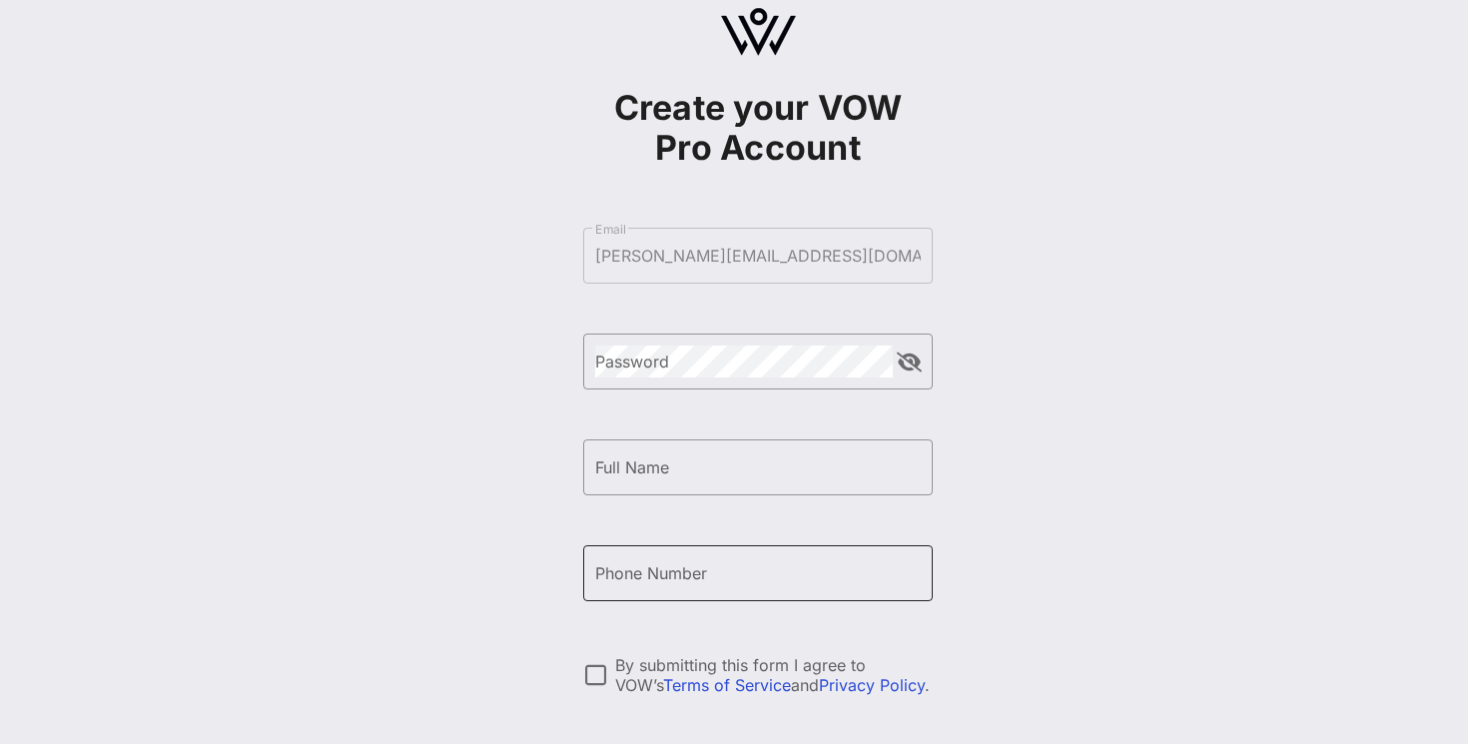
scroll to position [54, 0]
